Goal: Task Accomplishment & Management: Manage account settings

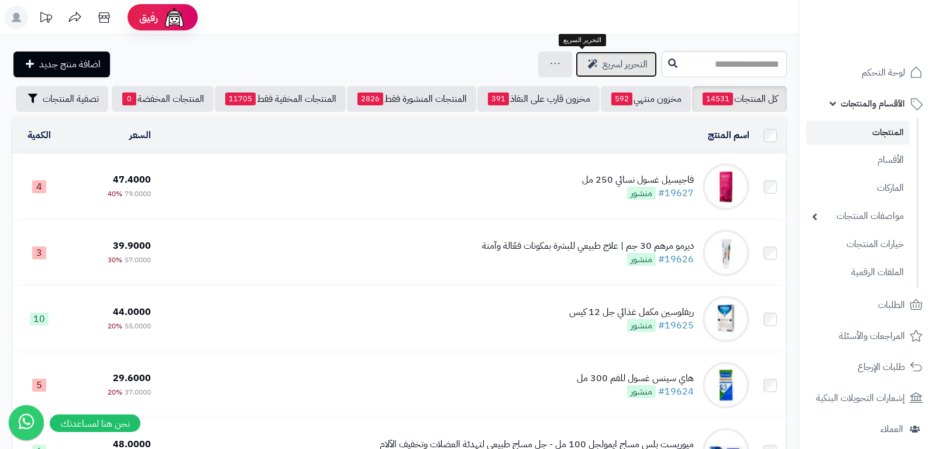
click at [603, 63] on span "التحرير لسريع" at bounding box center [625, 64] width 45 height 14
click at [603, 65] on span "التحرير لسريع" at bounding box center [625, 64] width 45 height 14
click at [603, 70] on span "التحرير لسريع" at bounding box center [625, 64] width 45 height 14
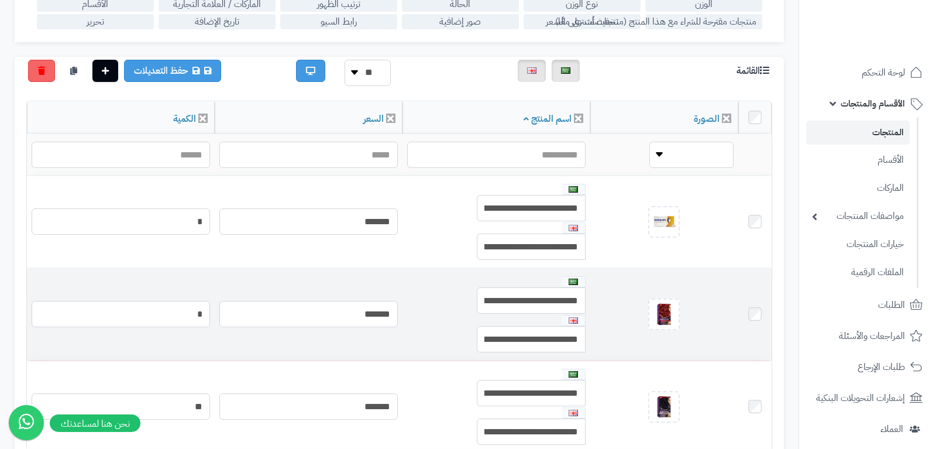
scroll to position [221, 0]
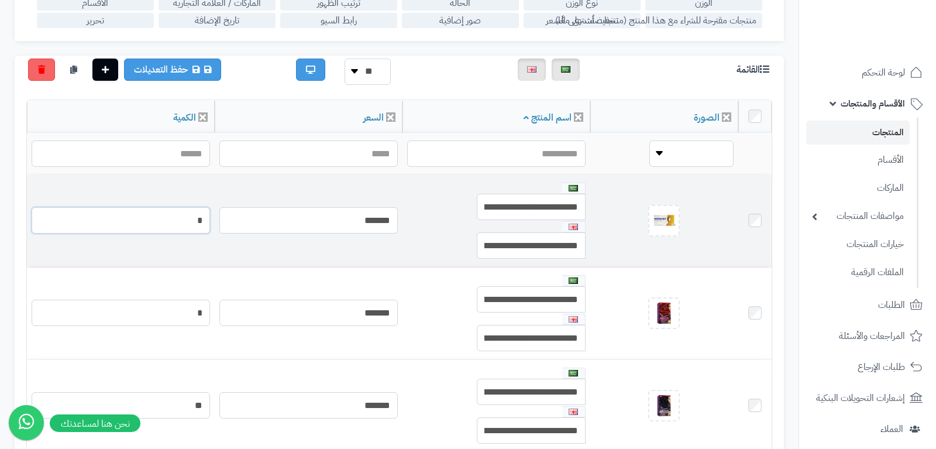
drag, startPoint x: 187, startPoint y: 214, endPoint x: 209, endPoint y: 226, distance: 25.4
click at [210, 219] on input "*" at bounding box center [121, 220] width 178 height 26
click at [209, 226] on input "*" at bounding box center [121, 220] width 178 height 26
click at [209, 267] on td "*" at bounding box center [121, 313] width 188 height 92
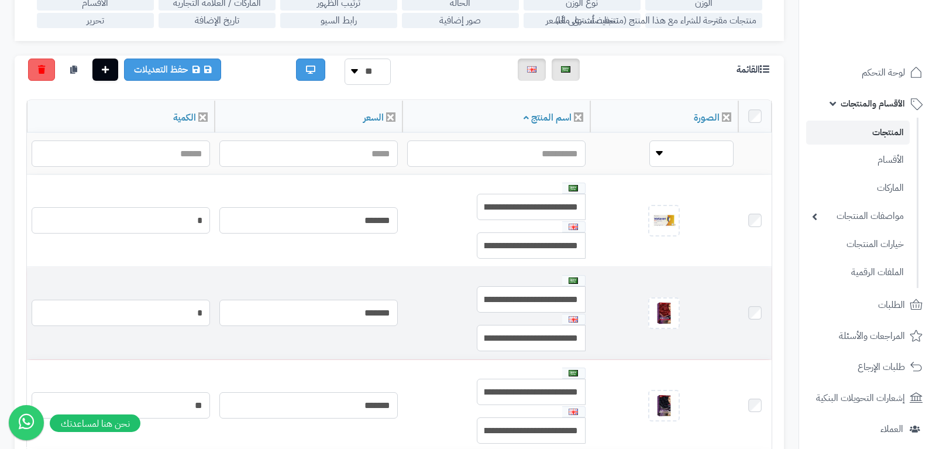
click at [215, 267] on td "*" at bounding box center [121, 313] width 188 height 92
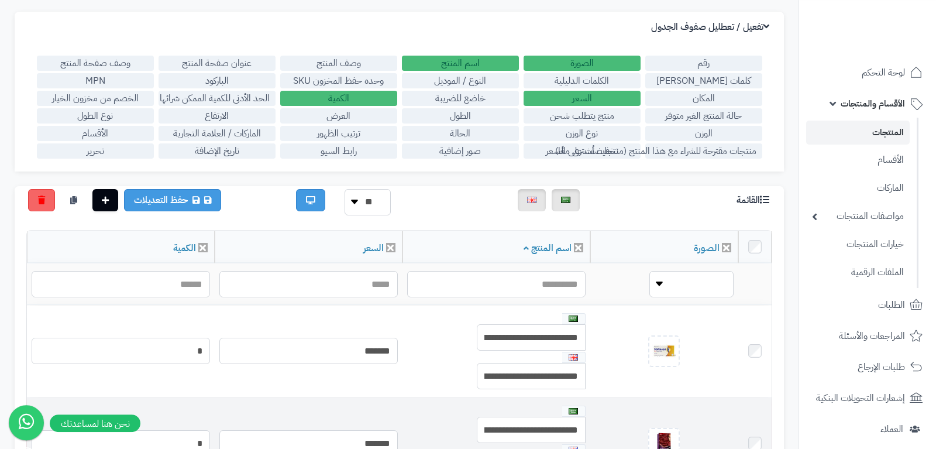
scroll to position [74, 0]
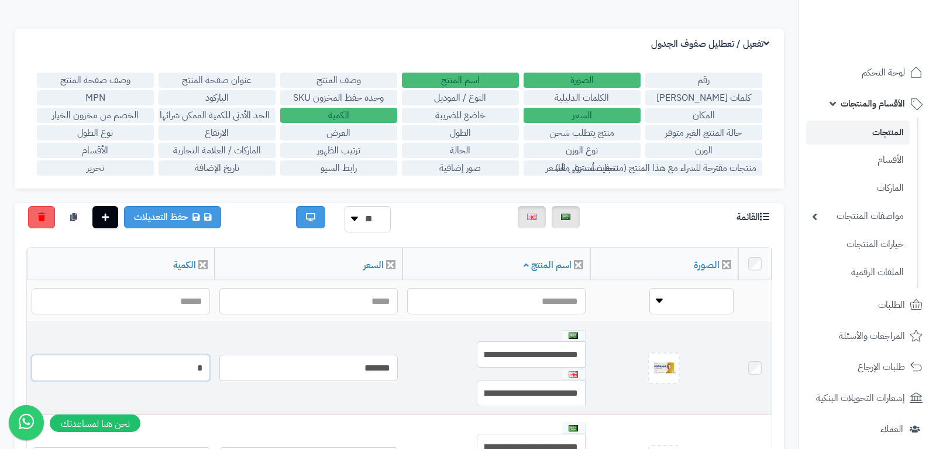
click at [210, 365] on input "*" at bounding box center [121, 368] width 178 height 26
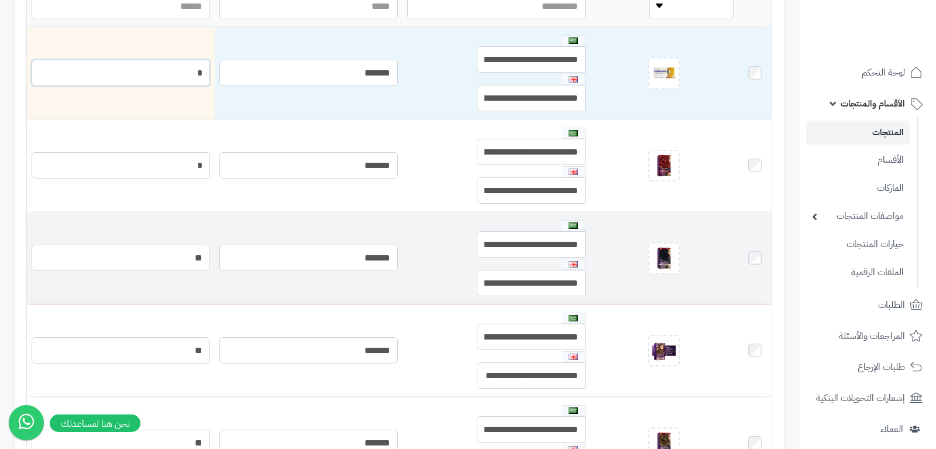
scroll to position [442, 0]
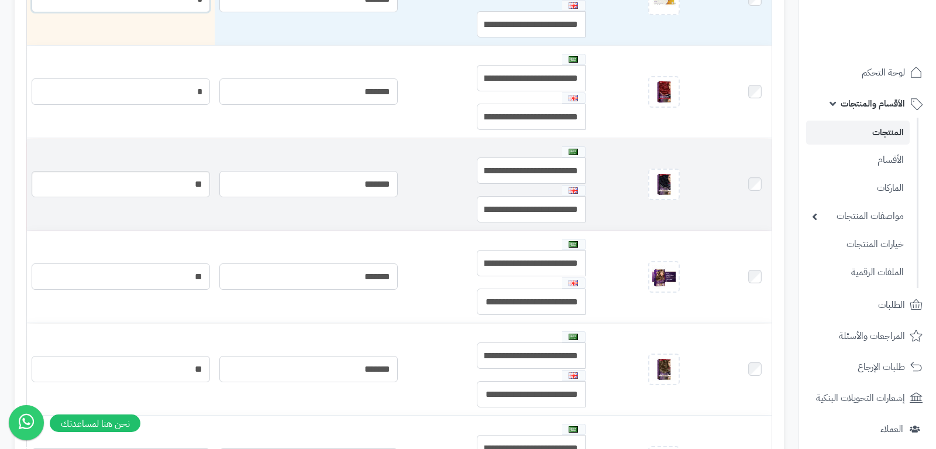
type input "*"
click at [210, 191] on input "**" at bounding box center [121, 184] width 178 height 26
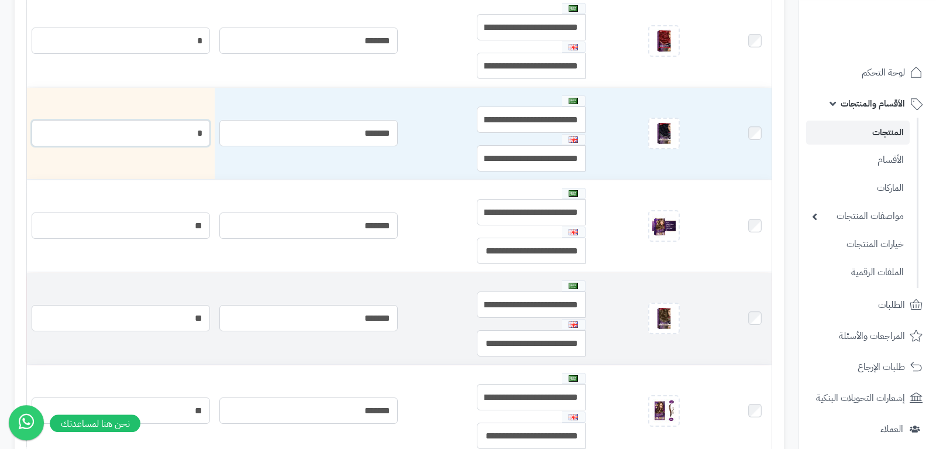
scroll to position [516, 0]
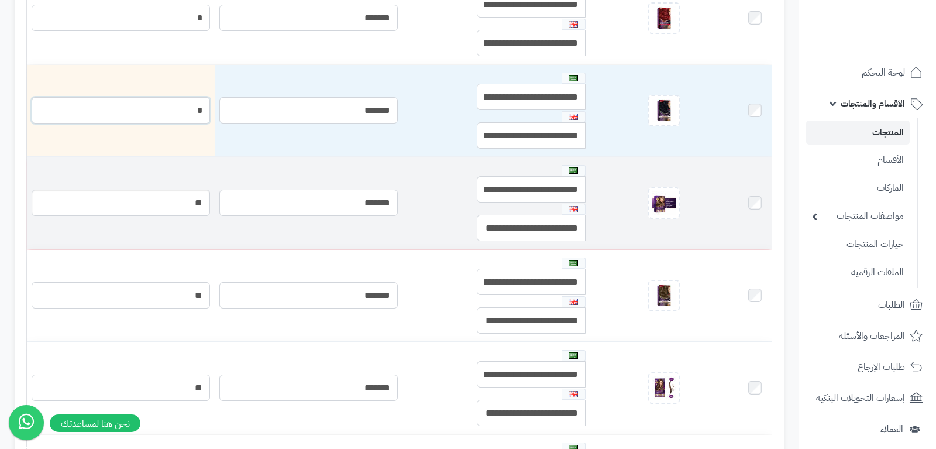
type input "*"
click at [202, 210] on input "**" at bounding box center [121, 203] width 178 height 26
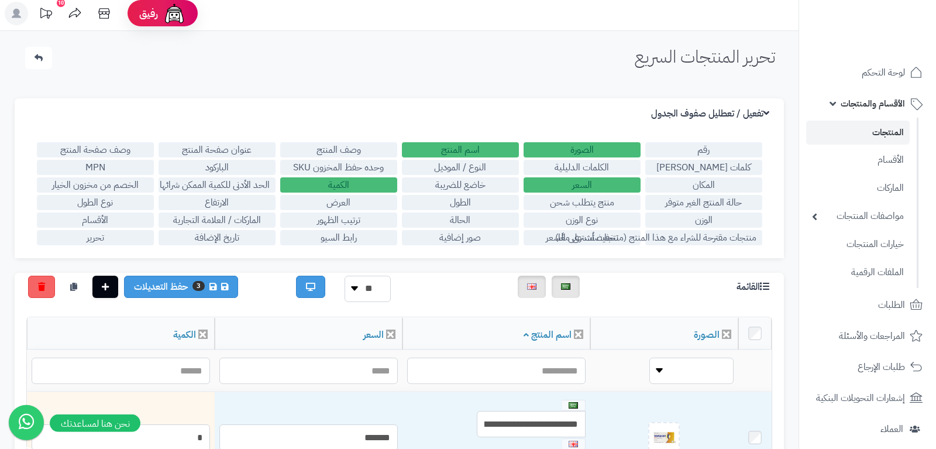
scroll to position [0, 0]
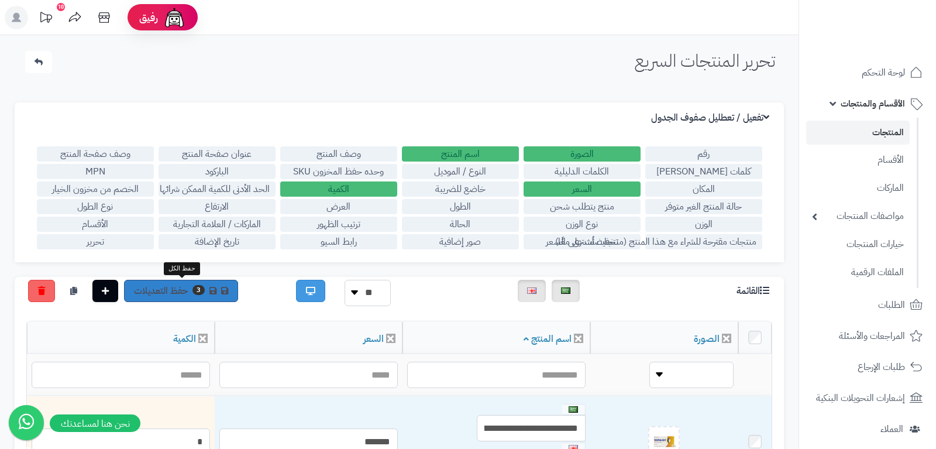
type input "*"
click at [167, 289] on link "3 حفظ التعديلات" at bounding box center [181, 291] width 114 height 22
